Goal: Transaction & Acquisition: Purchase product/service

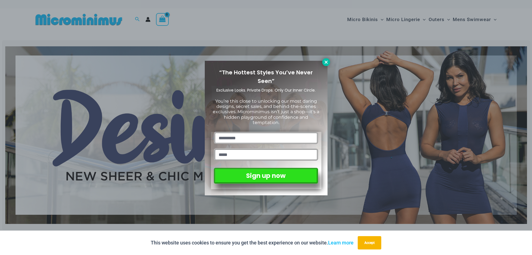
click at [325, 63] on icon at bounding box center [326, 61] width 3 height 3
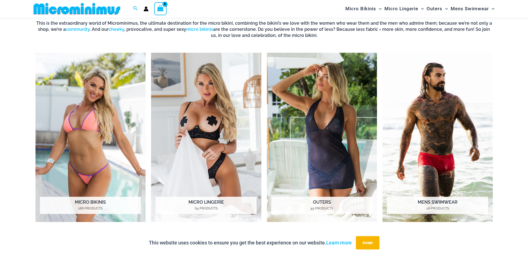
scroll to position [482, 0]
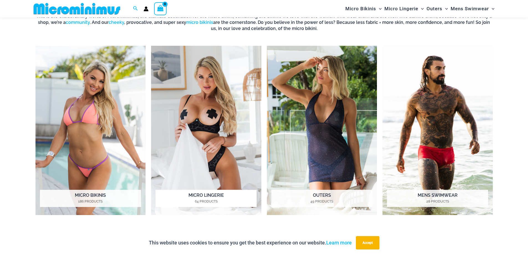
click at [224, 128] on img "Visit product category Micro Lingerie" at bounding box center [206, 130] width 110 height 169
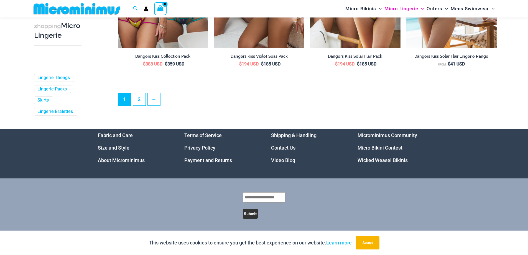
scroll to position [1513, 0]
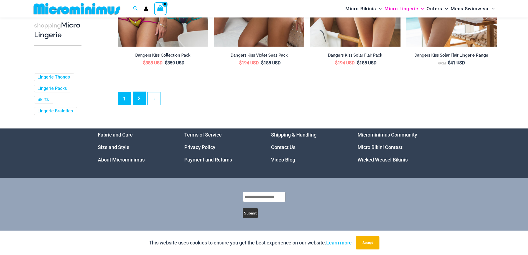
click at [144, 100] on link "2" at bounding box center [139, 98] width 12 height 13
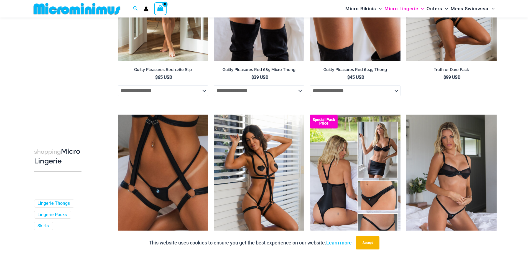
scroll to position [0, 0]
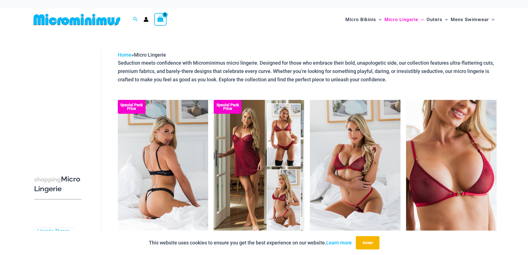
click at [174, 141] on img at bounding box center [163, 168] width 91 height 136
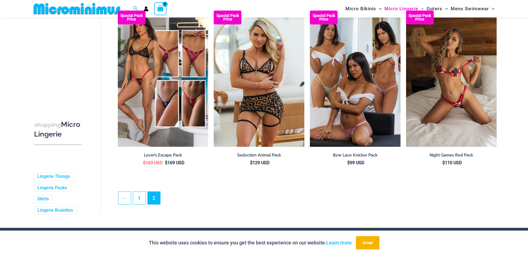
scroll to position [1414, 0]
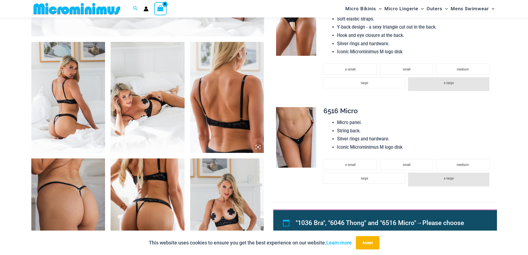
scroll to position [359, 0]
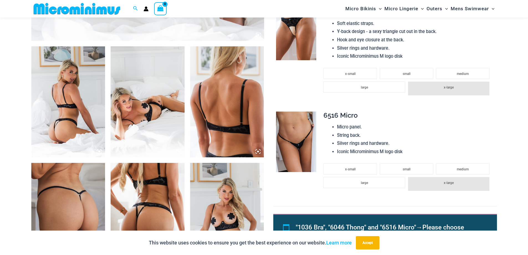
click at [297, 140] on img at bounding box center [296, 141] width 40 height 60
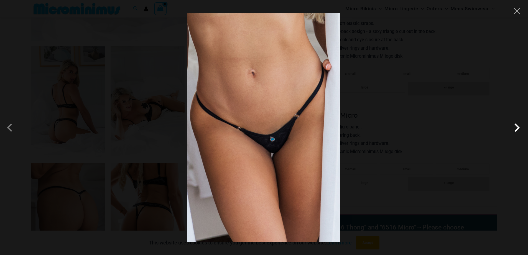
click at [518, 129] on span at bounding box center [517, 127] width 17 height 17
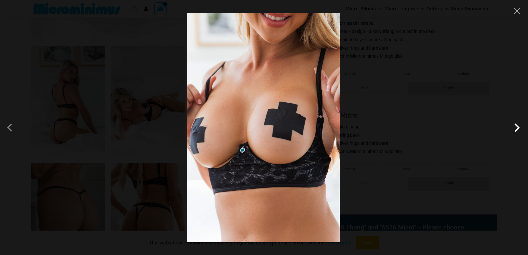
click at [518, 129] on span at bounding box center [517, 127] width 17 height 17
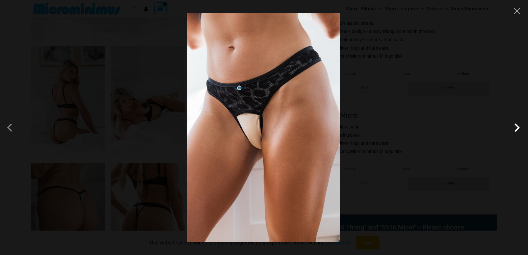
click at [518, 129] on span at bounding box center [517, 127] width 17 height 17
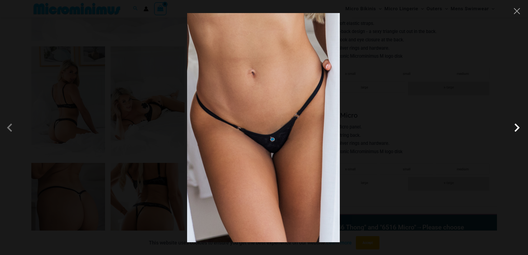
click at [518, 130] on span at bounding box center [517, 127] width 17 height 17
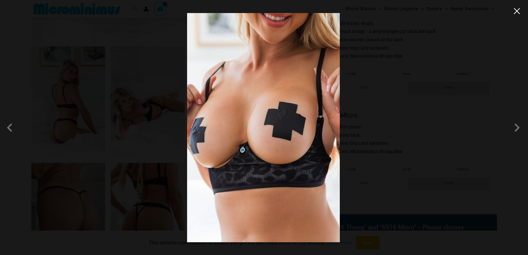
click at [519, 13] on button "Close" at bounding box center [517, 11] width 8 height 8
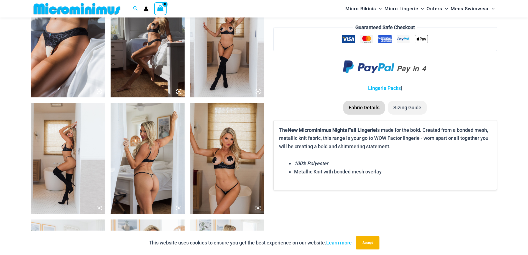
scroll to position [692, 0]
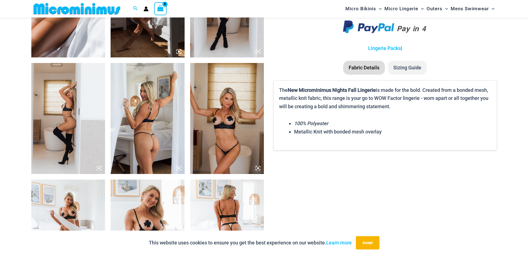
click at [141, 145] on img at bounding box center [148, 118] width 74 height 111
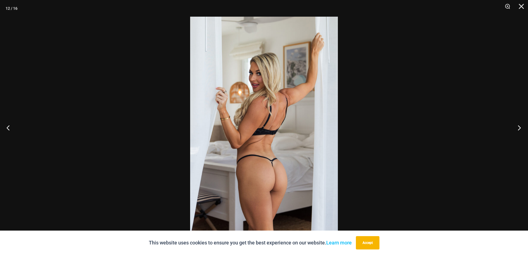
click at [520, 128] on button "Next" at bounding box center [517, 128] width 21 height 28
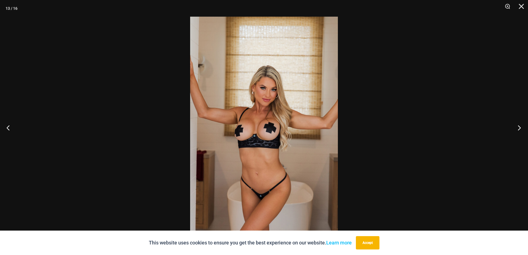
click at [520, 121] on button "Next" at bounding box center [517, 128] width 21 height 28
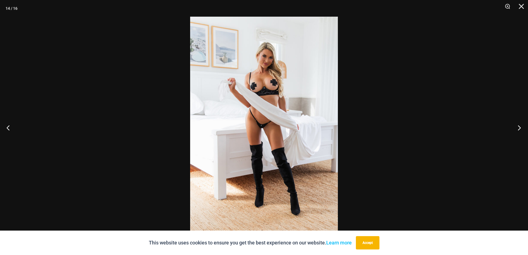
click at [520, 121] on button "Next" at bounding box center [517, 128] width 21 height 28
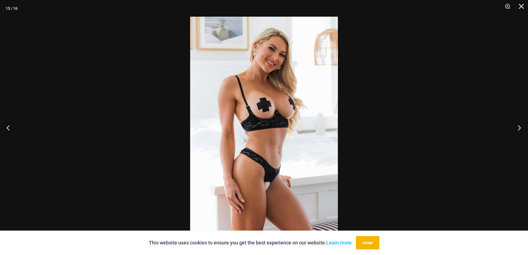
click at [519, 121] on button "Next" at bounding box center [517, 128] width 21 height 28
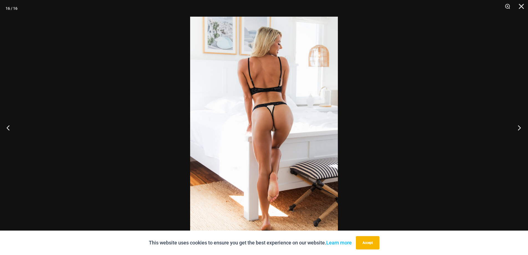
click at [518, 121] on button "Next" at bounding box center [517, 128] width 21 height 28
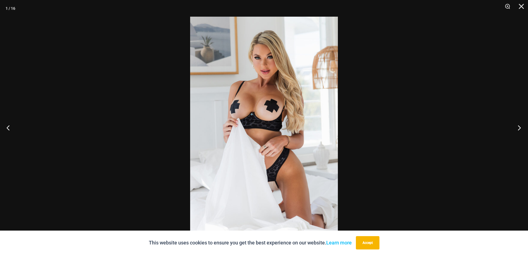
click at [517, 120] on button "Next" at bounding box center [517, 128] width 21 height 28
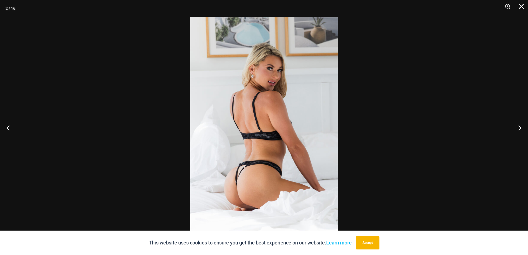
click at [520, 5] on button "Close" at bounding box center [520, 8] width 14 height 17
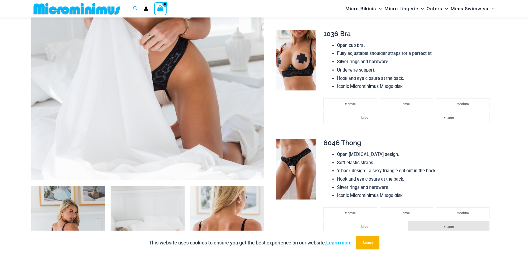
scroll to position [218, 0]
